Goal: Task Accomplishment & Management: Manage account settings

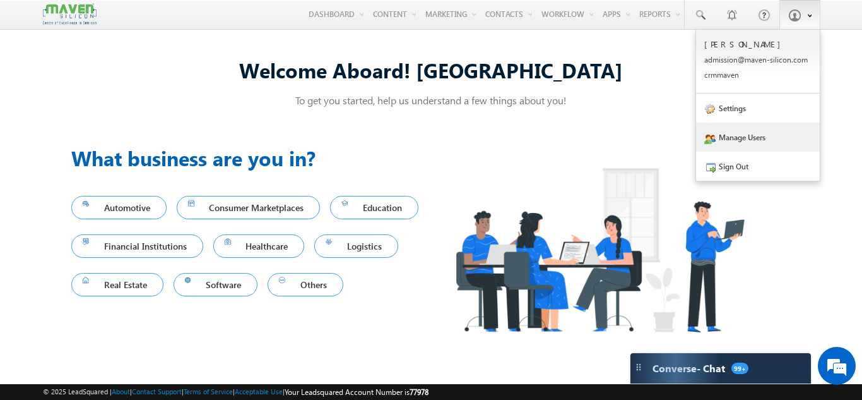
click at [749, 151] on link "Manage Users" at bounding box center [758, 136] width 124 height 29
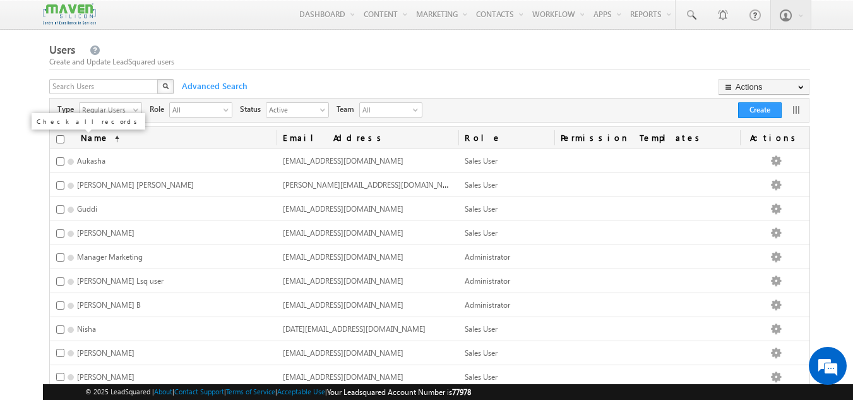
click at [57, 138] on input "checkbox" at bounding box center [60, 139] width 8 height 8
checkbox input "true"
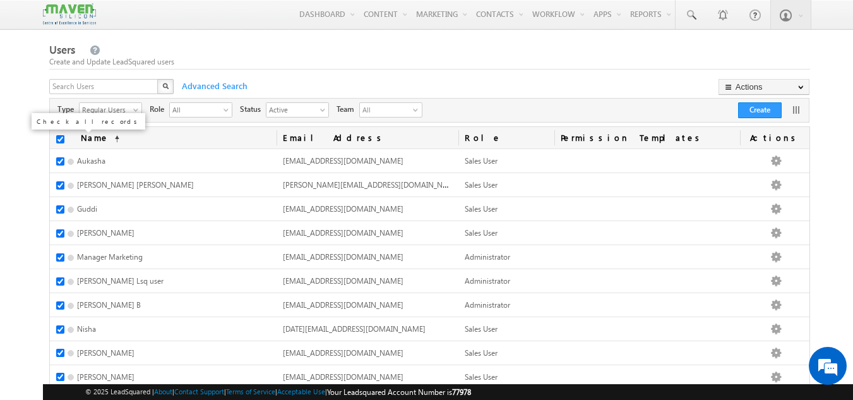
checkbox input "true"
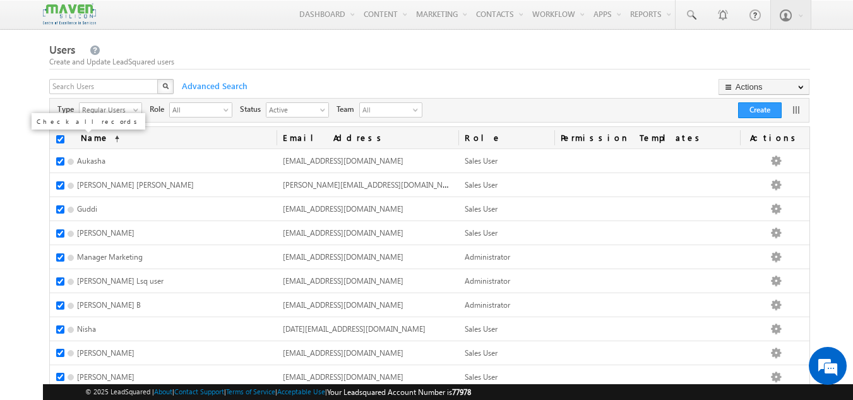
checkbox input "true"
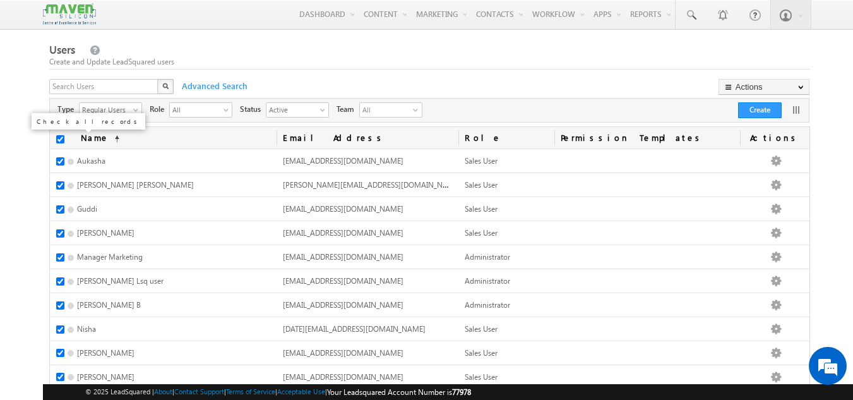
checkbox input "true"
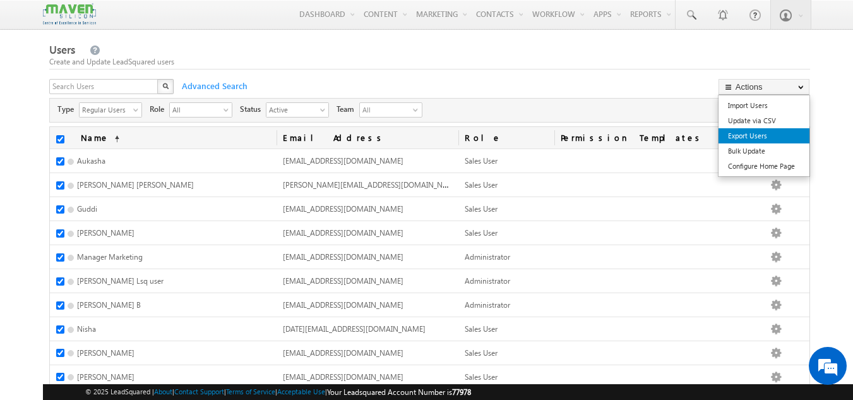
click at [740, 129] on link "Export Users" at bounding box center [763, 135] width 91 height 15
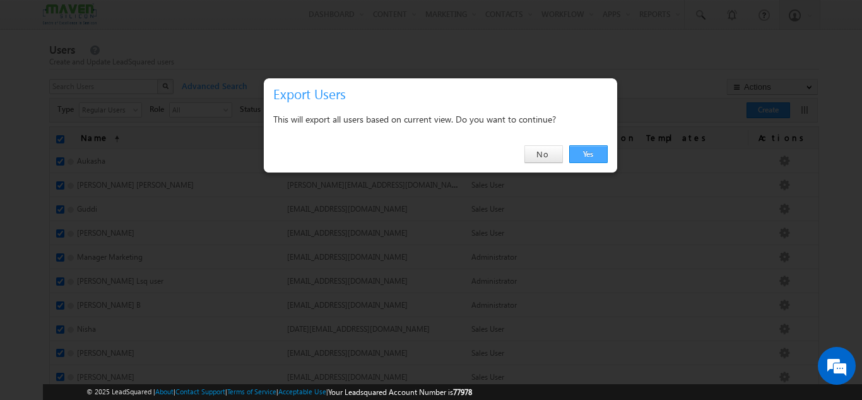
click at [581, 147] on link "Yes" at bounding box center [588, 154] width 39 height 18
